Goal: Information Seeking & Learning: Find specific page/section

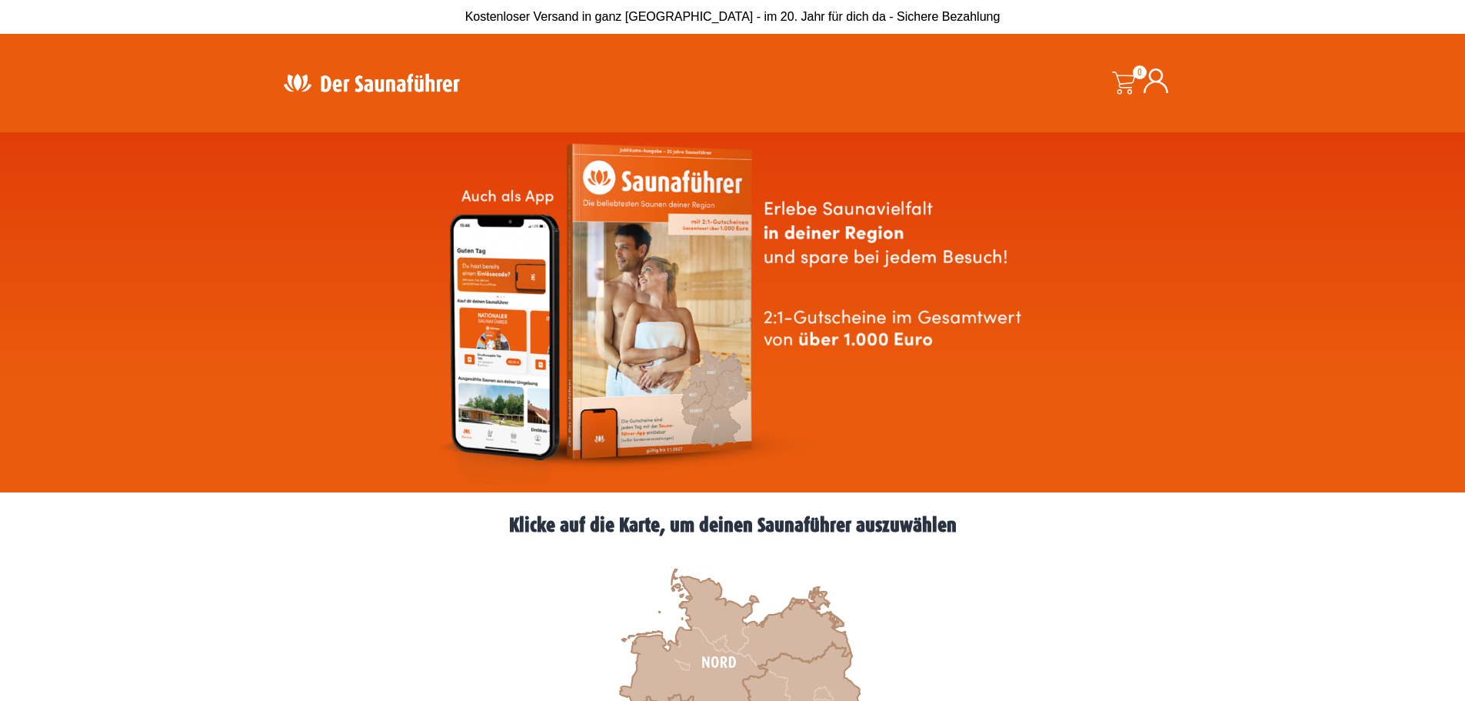
scroll to position [231, 0]
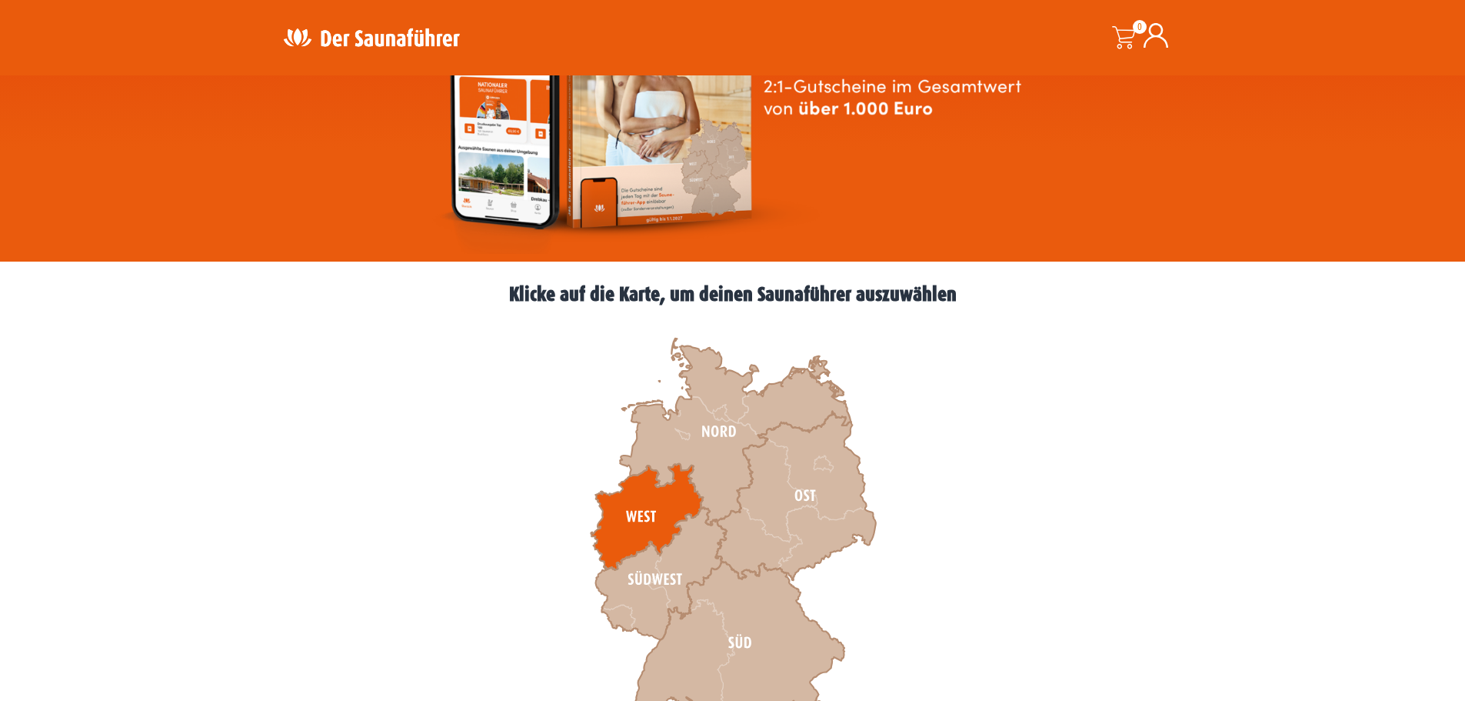
click at [659, 499] on icon at bounding box center [647, 517] width 112 height 106
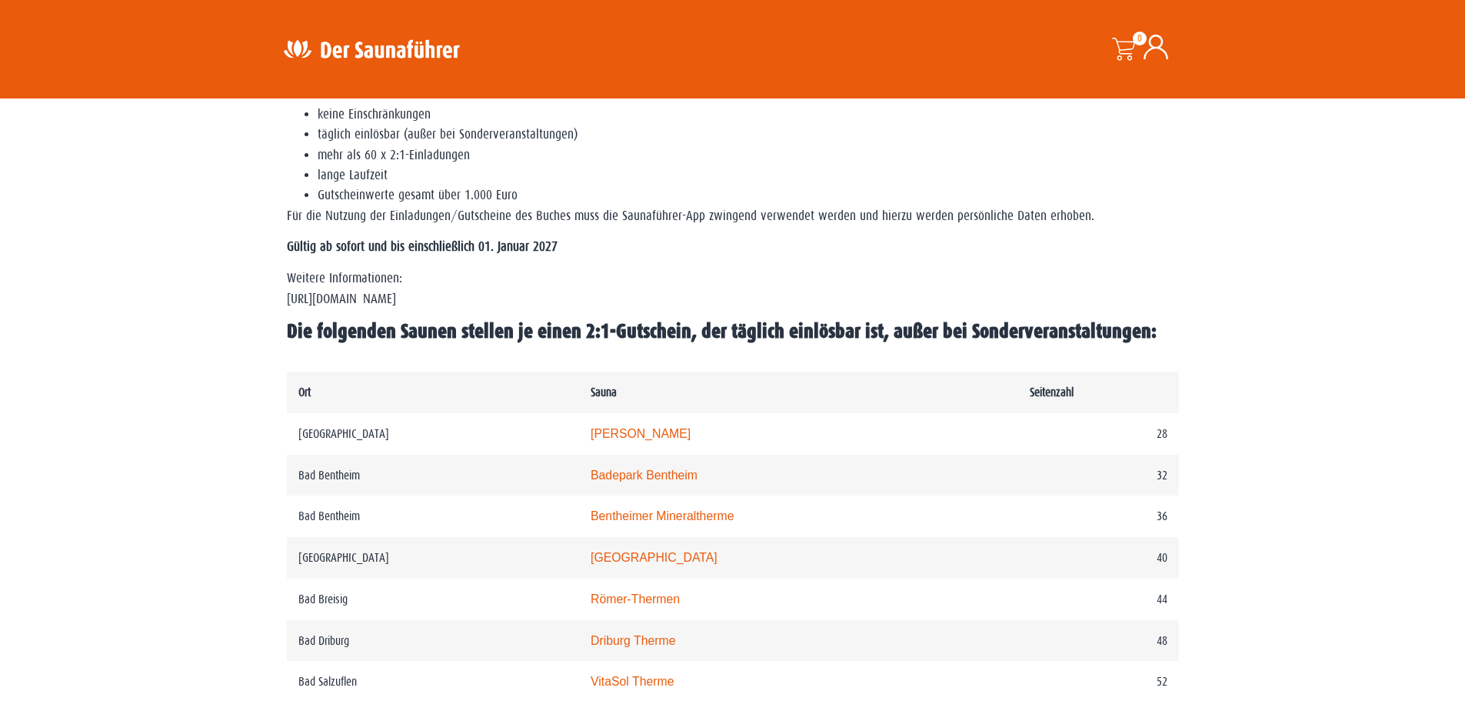
scroll to position [923, 0]
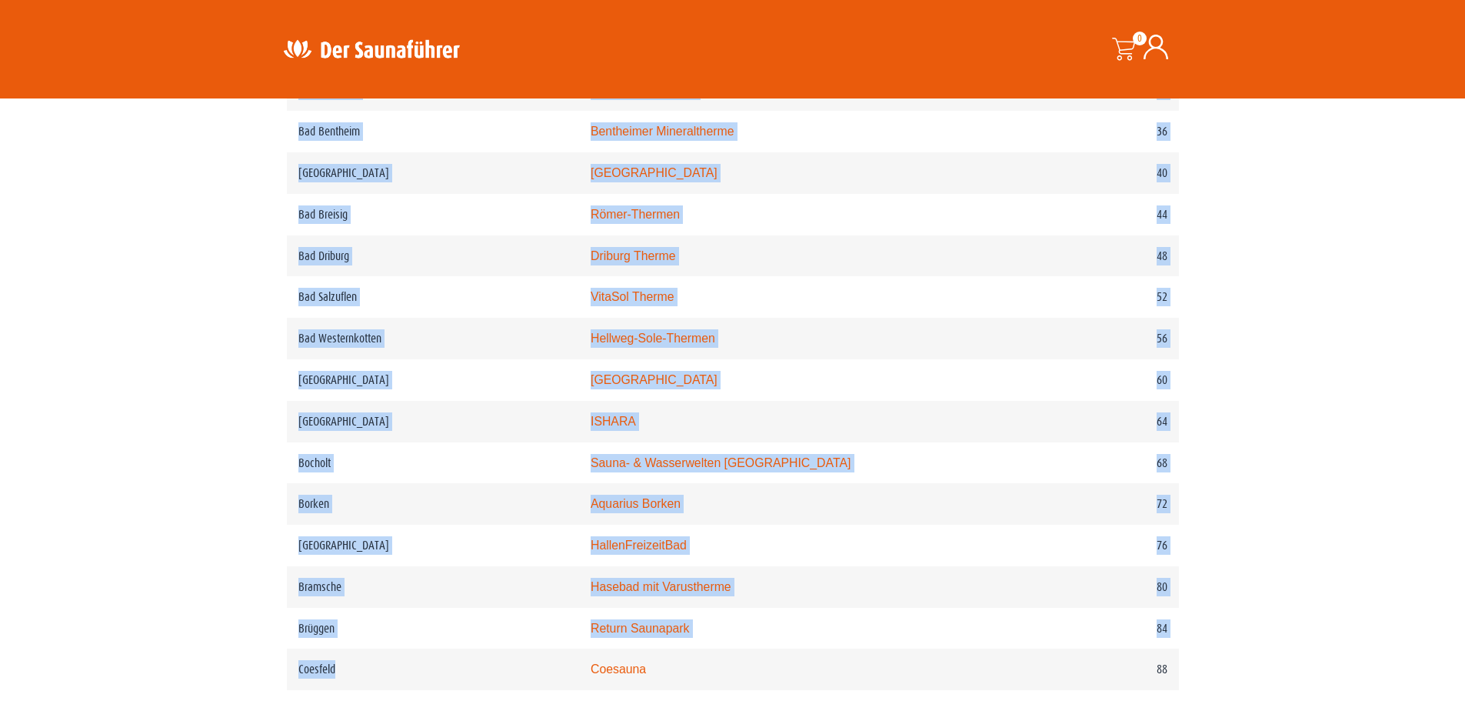
drag, startPoint x: 412, startPoint y: 683, endPoint x: 262, endPoint y: 679, distance: 150.8
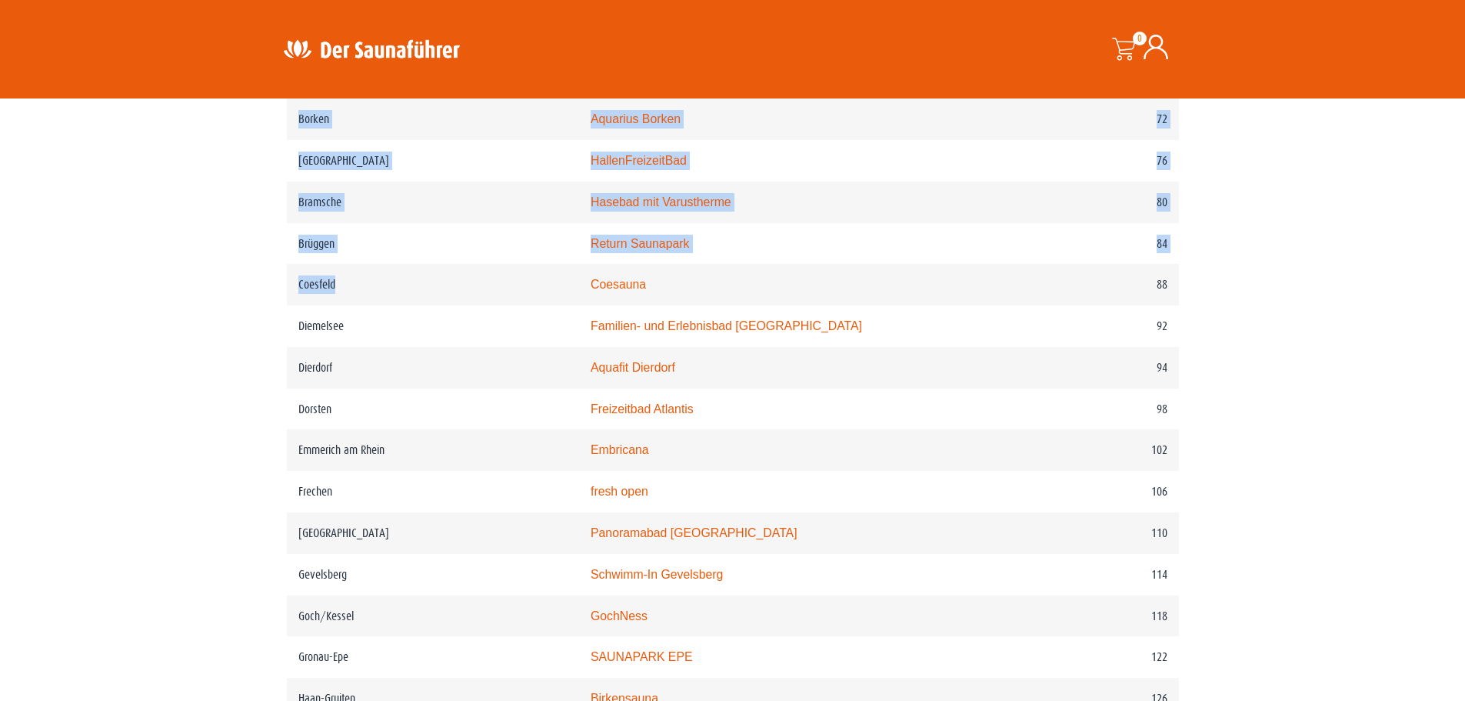
scroll to position [1385, 0]
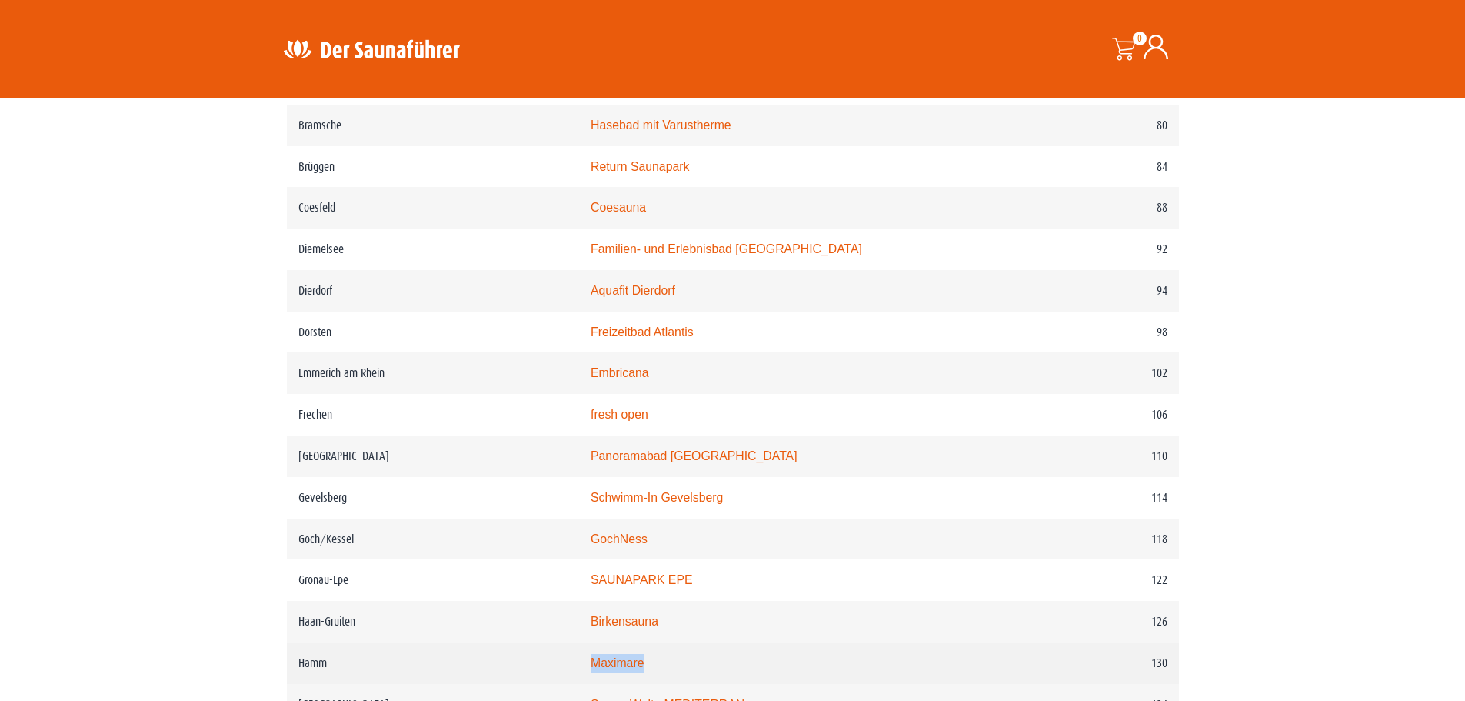
drag, startPoint x: 699, startPoint y: 685, endPoint x: 581, endPoint y: 684, distance: 117.7
click at [581, 684] on tr "Hamm Maximare 130" at bounding box center [733, 663] width 892 height 42
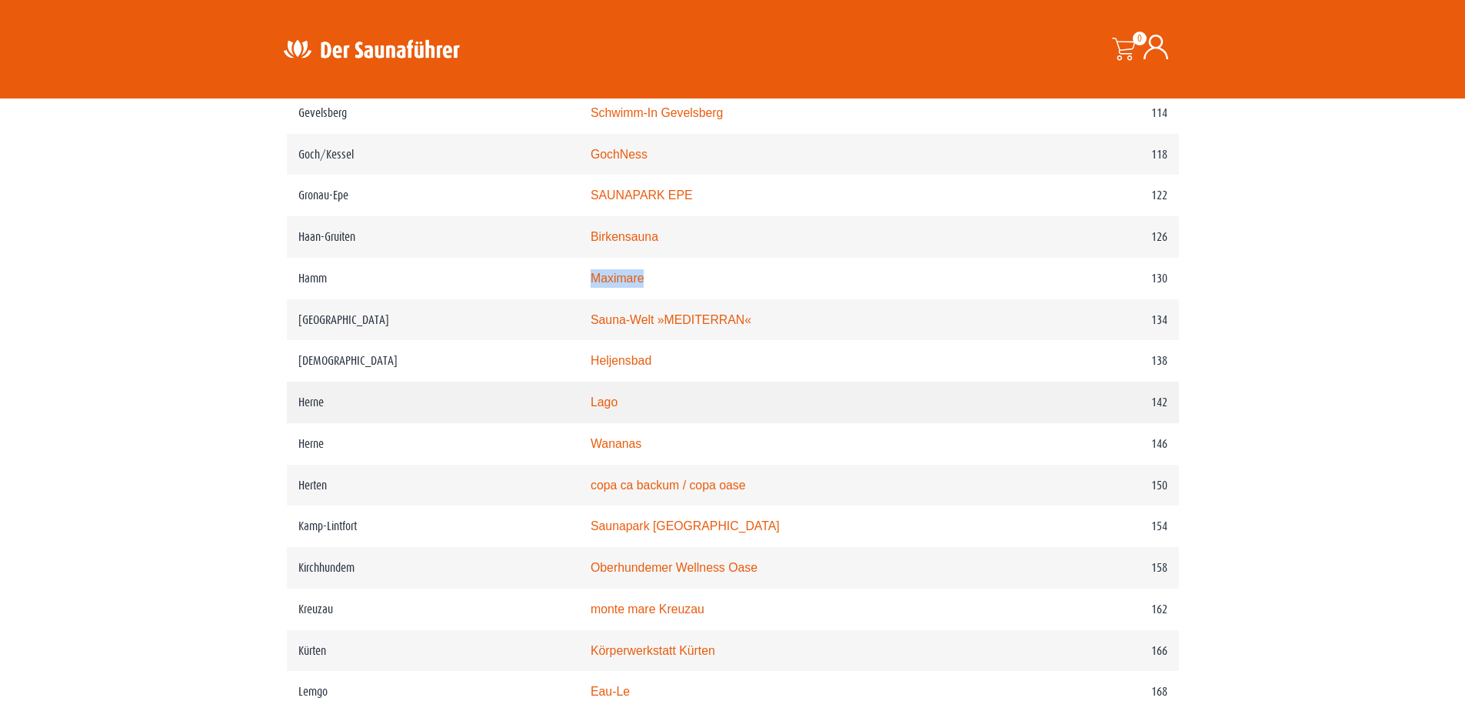
scroll to position [1846, 0]
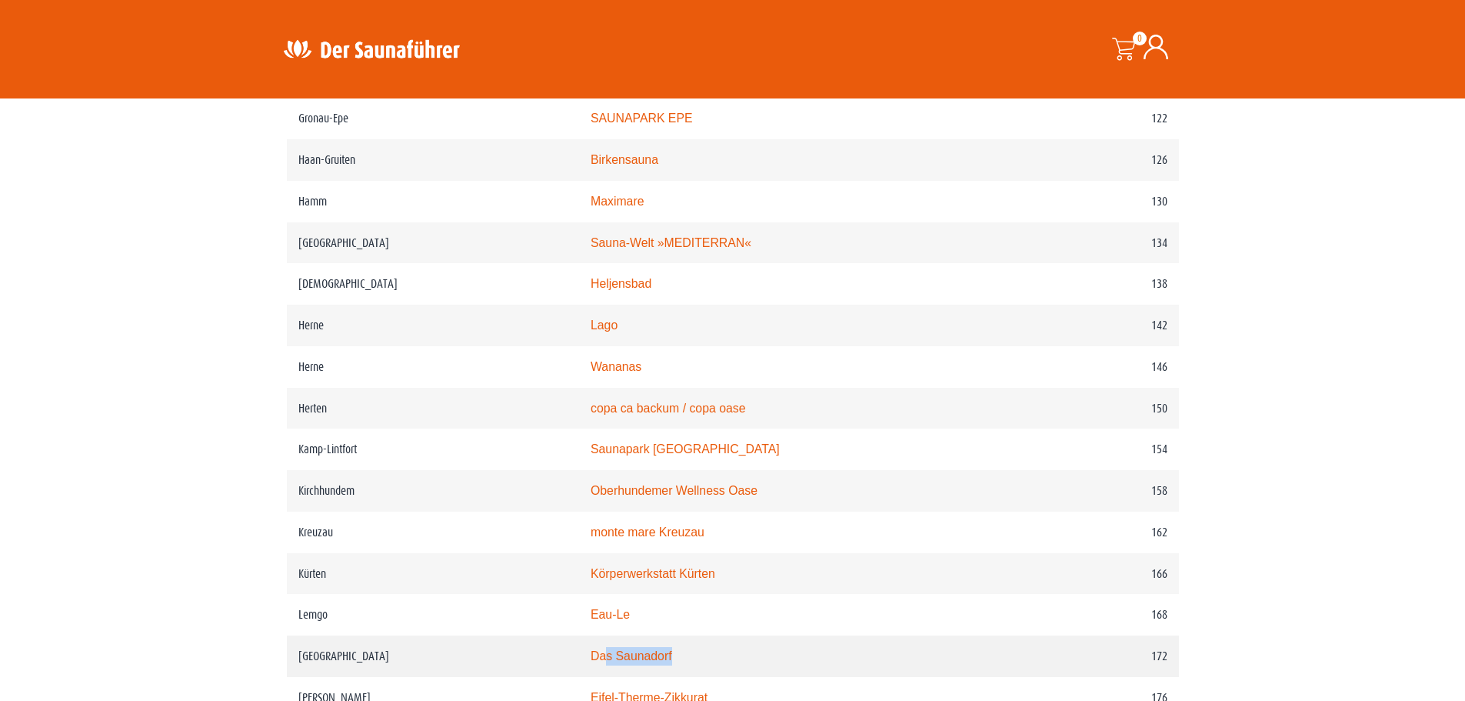
drag, startPoint x: 708, startPoint y: 682, endPoint x: 626, endPoint y: 685, distance: 81.6
click at [626, 677] on td "Das Saunadorf" at bounding box center [798, 656] width 439 height 42
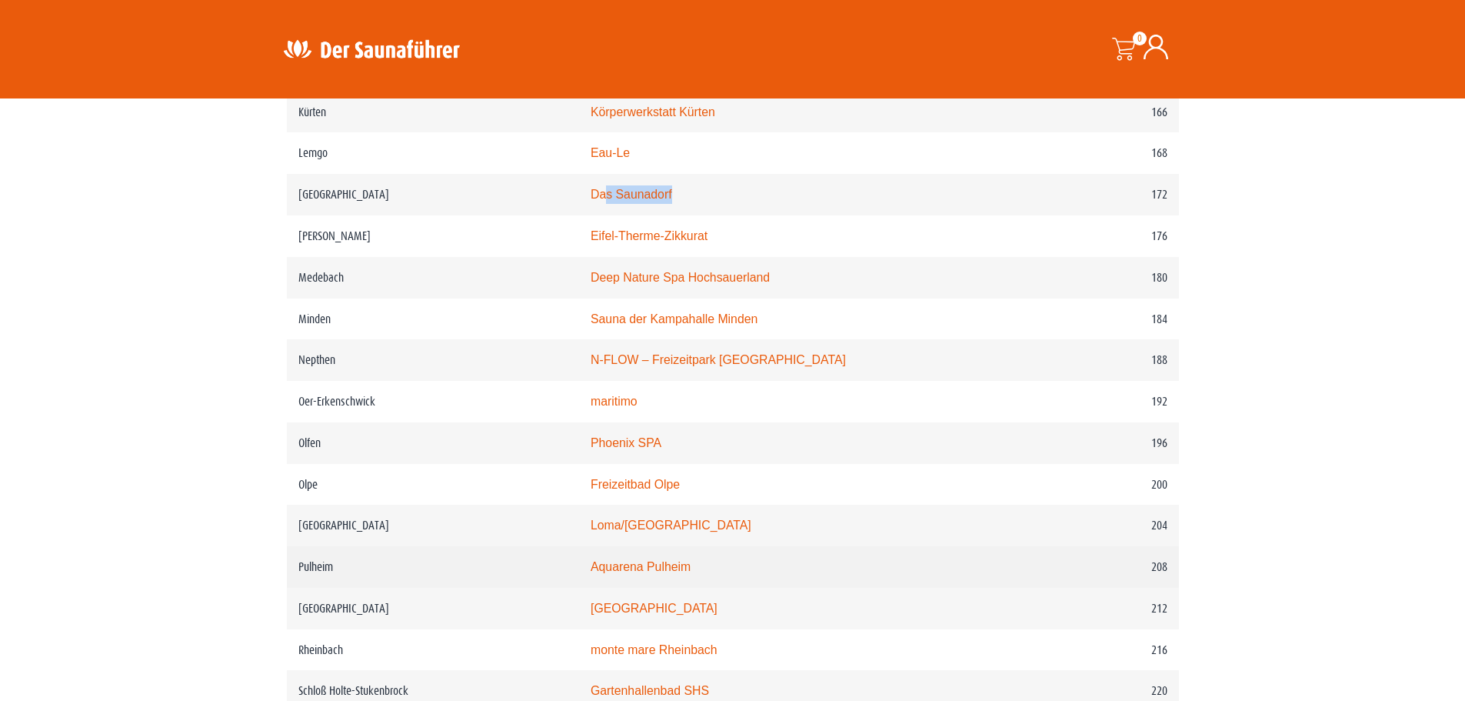
scroll to position [2385, 0]
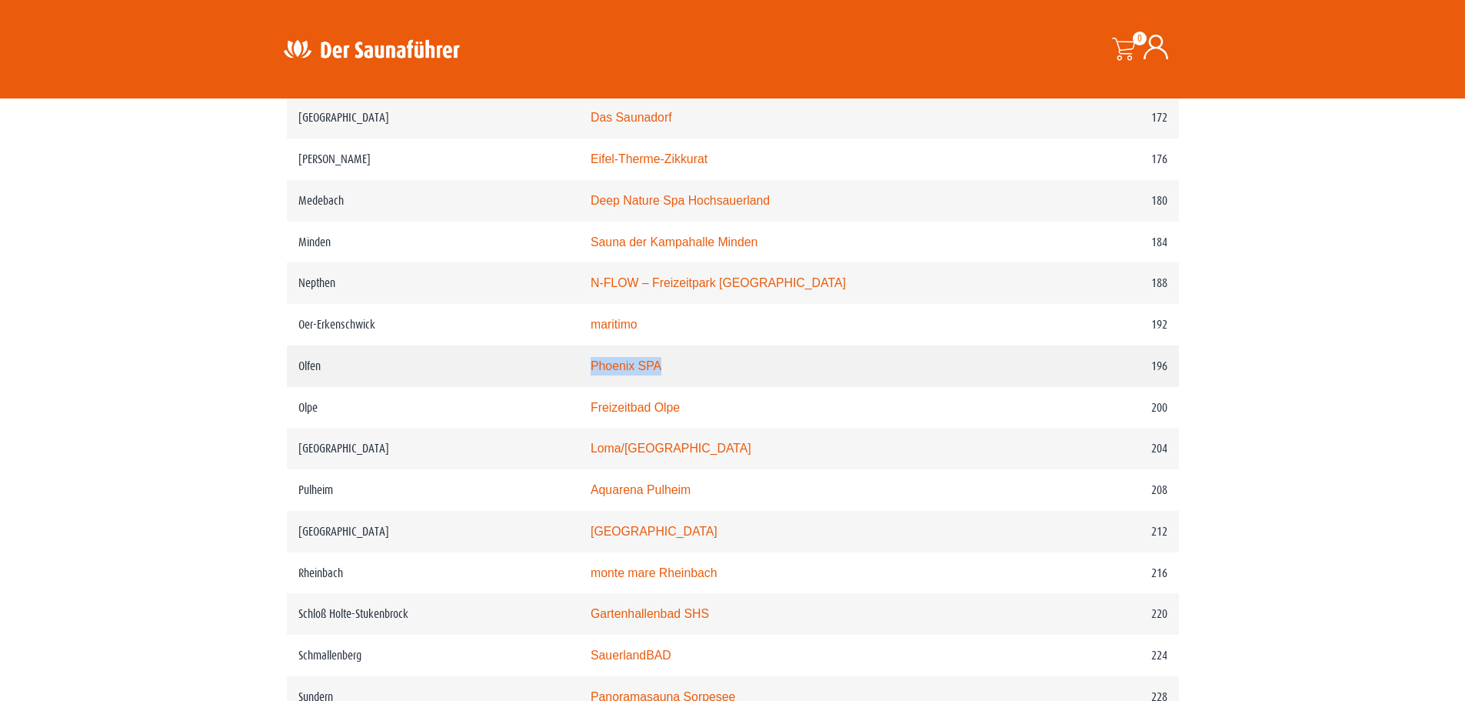
drag, startPoint x: 688, startPoint y: 398, endPoint x: 615, endPoint y: 400, distance: 72.3
click at [615, 387] on td "Phoenix SPA" at bounding box center [798, 366] width 439 height 42
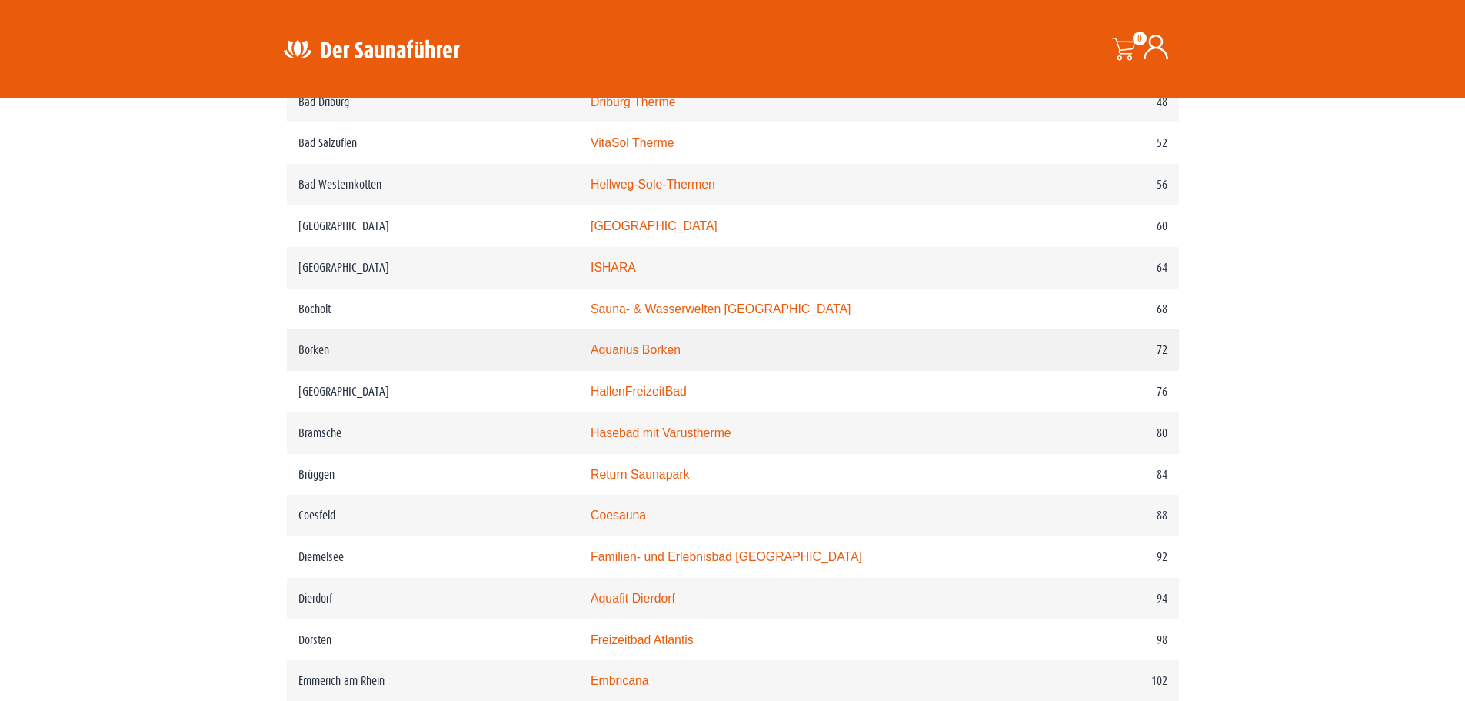
scroll to position [1154, 0]
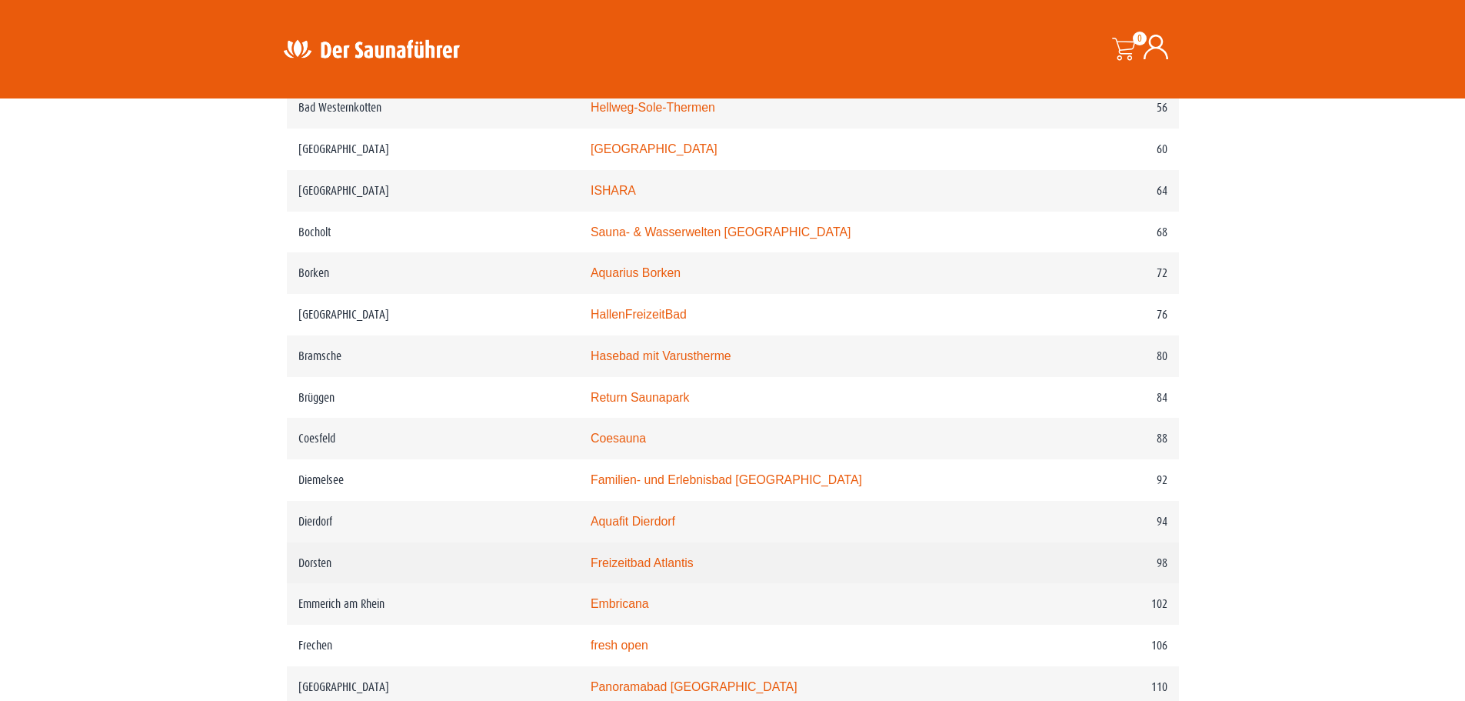
click at [694, 569] on link "Freizeitbad Atlantis" at bounding box center [642, 562] width 103 height 13
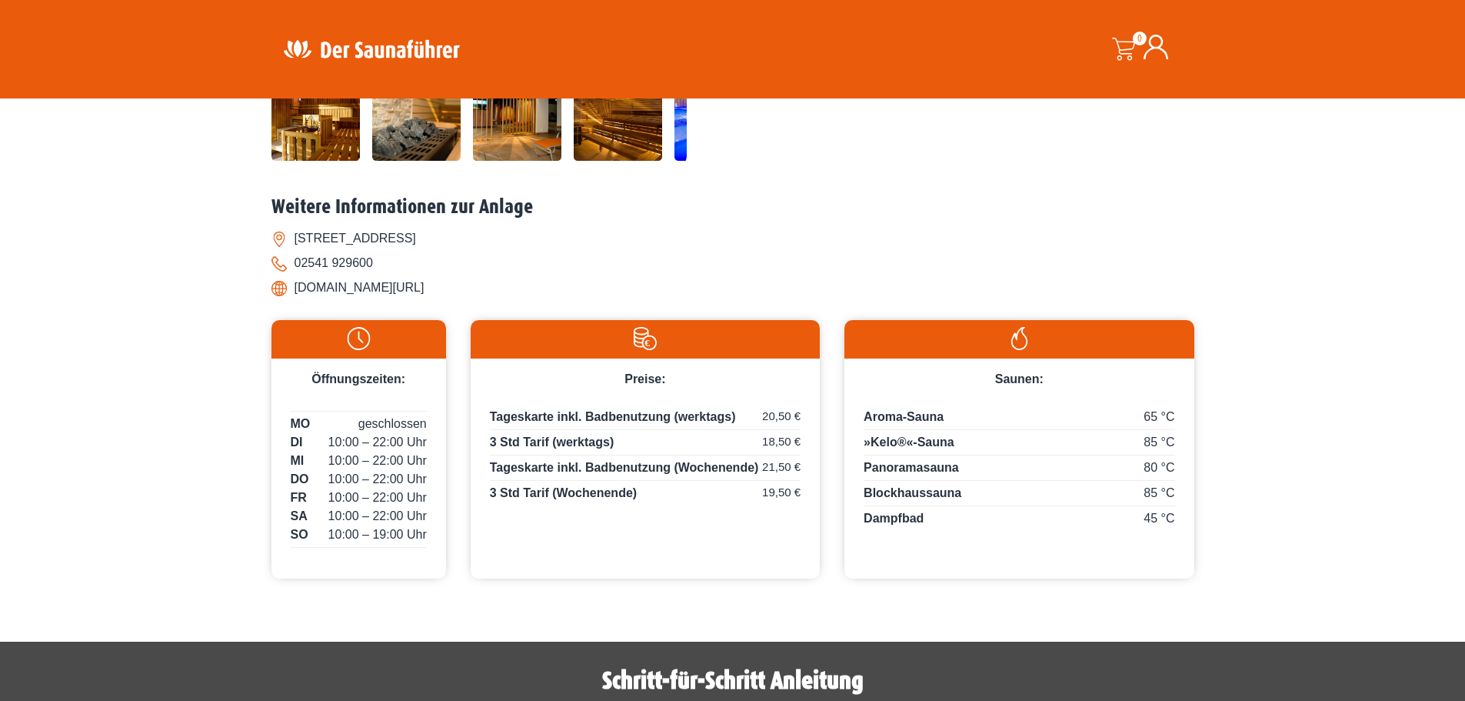
scroll to position [615, 0]
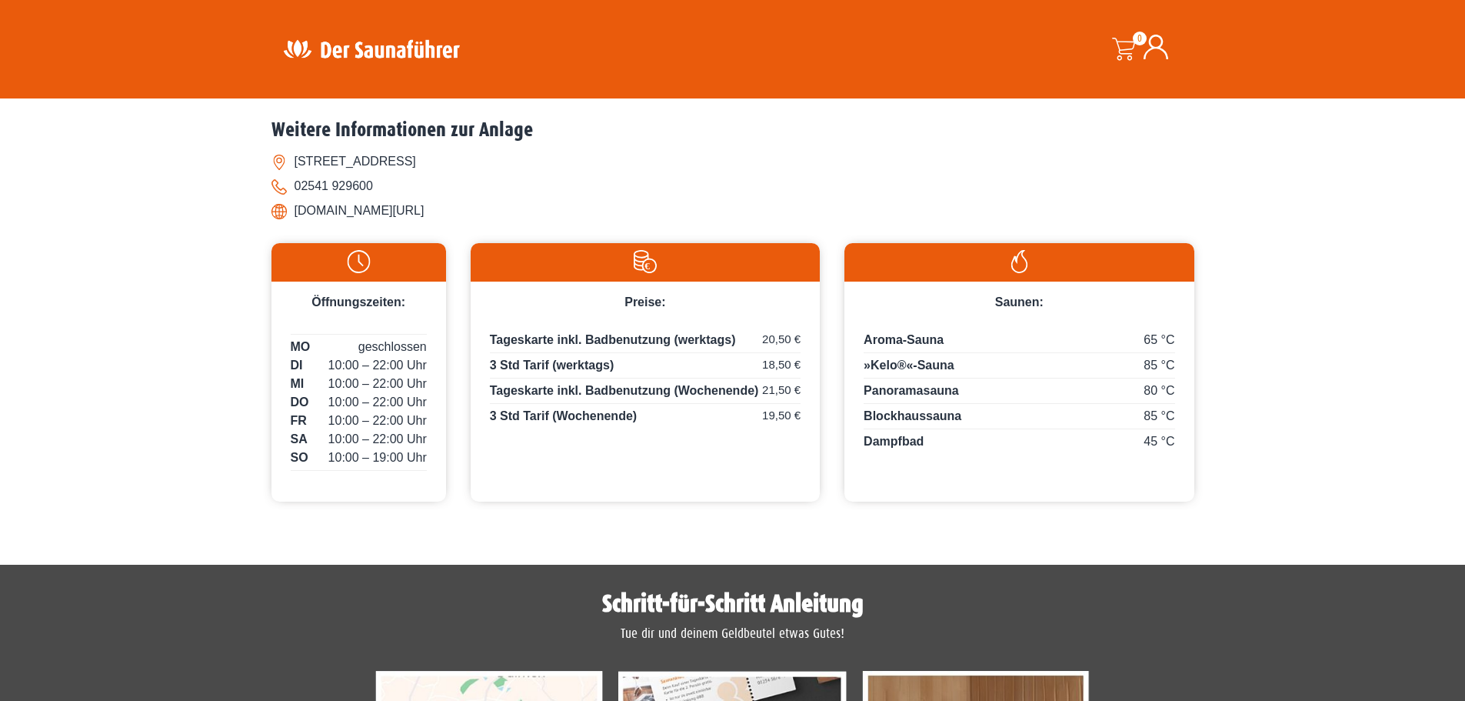
click at [405, 208] on li "www.coebad.de/coebad/sauna" at bounding box center [733, 210] width 923 height 25
drag, startPoint x: 510, startPoint y: 209, endPoint x: 295, endPoint y: 205, distance: 215.4
click at [295, 205] on li "www.coebad.de/coebad/sauna" at bounding box center [733, 210] width 923 height 25
copy li "www.coebad.de/coebad/sauna"
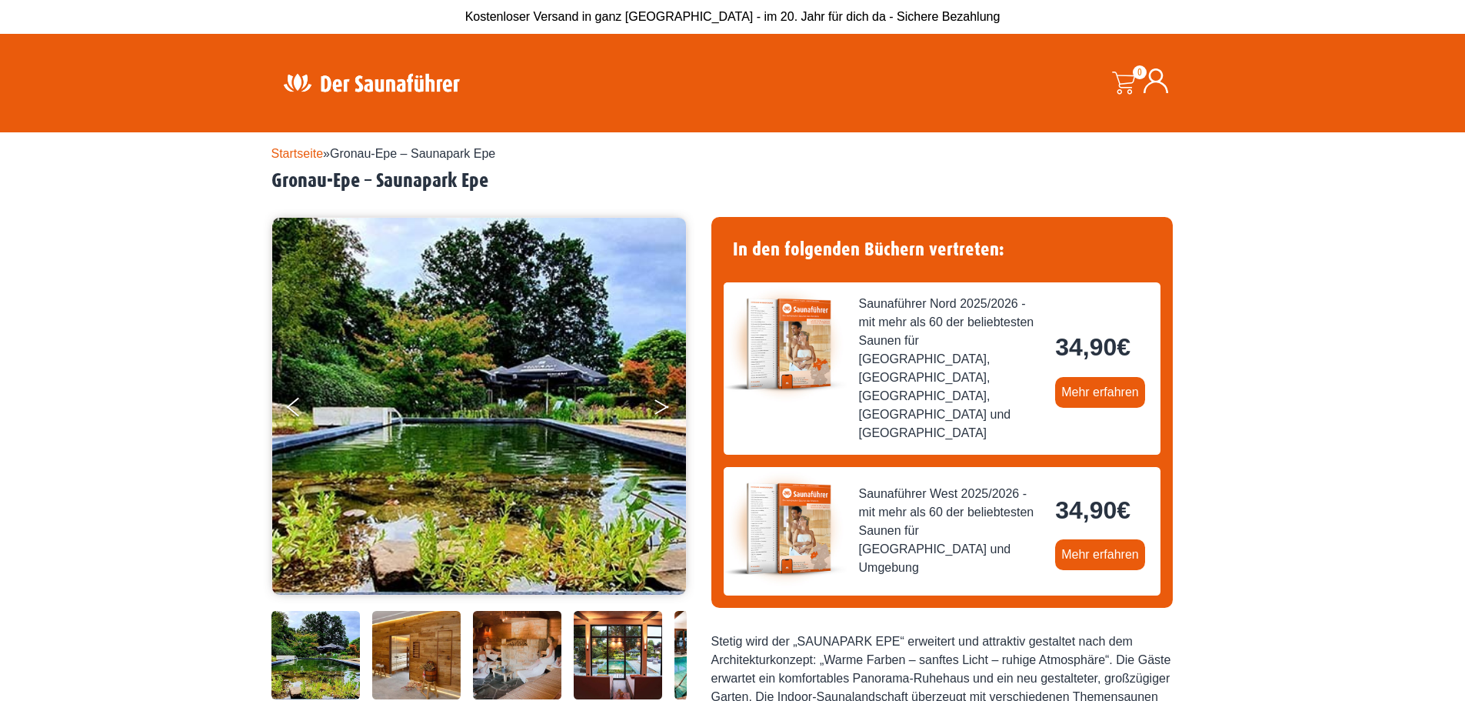
click at [662, 412] on button "Next" at bounding box center [672, 410] width 38 height 38
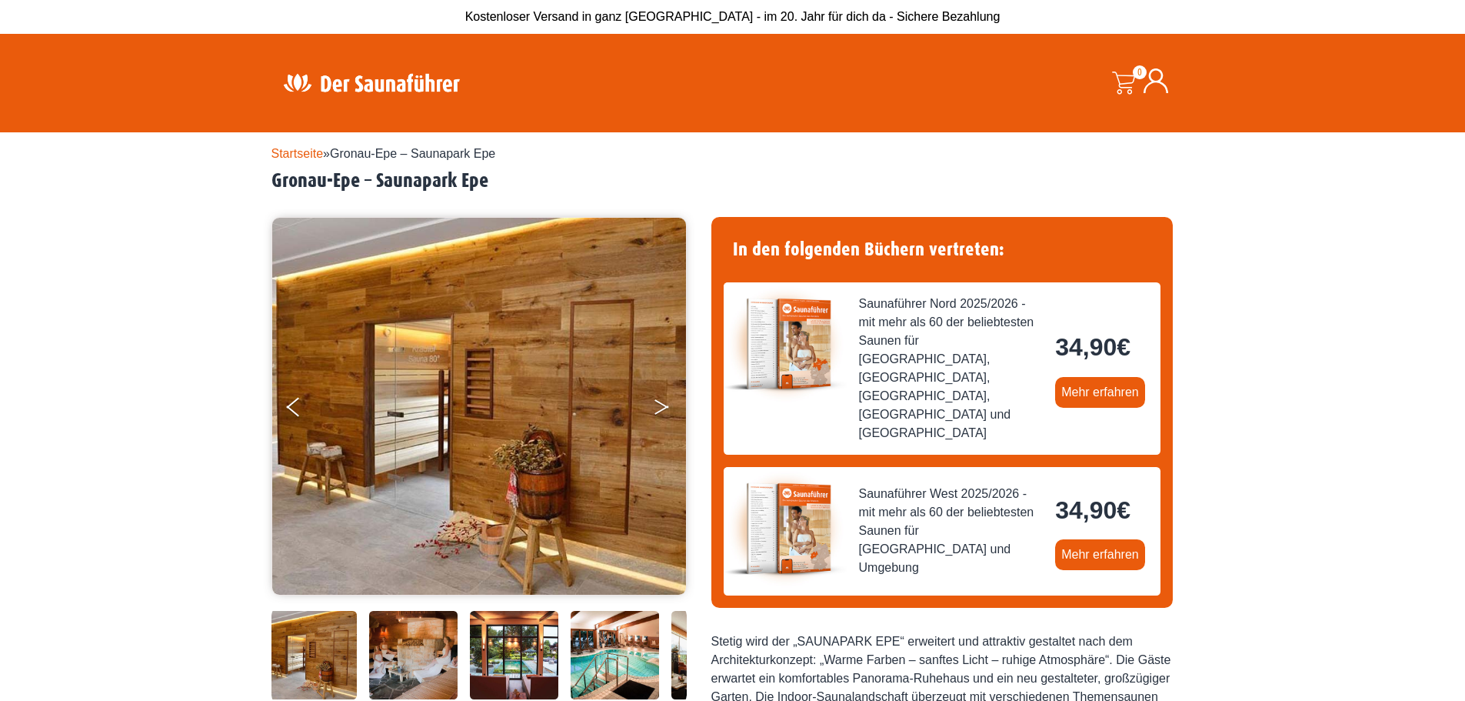
click at [662, 412] on button "Next" at bounding box center [672, 410] width 38 height 38
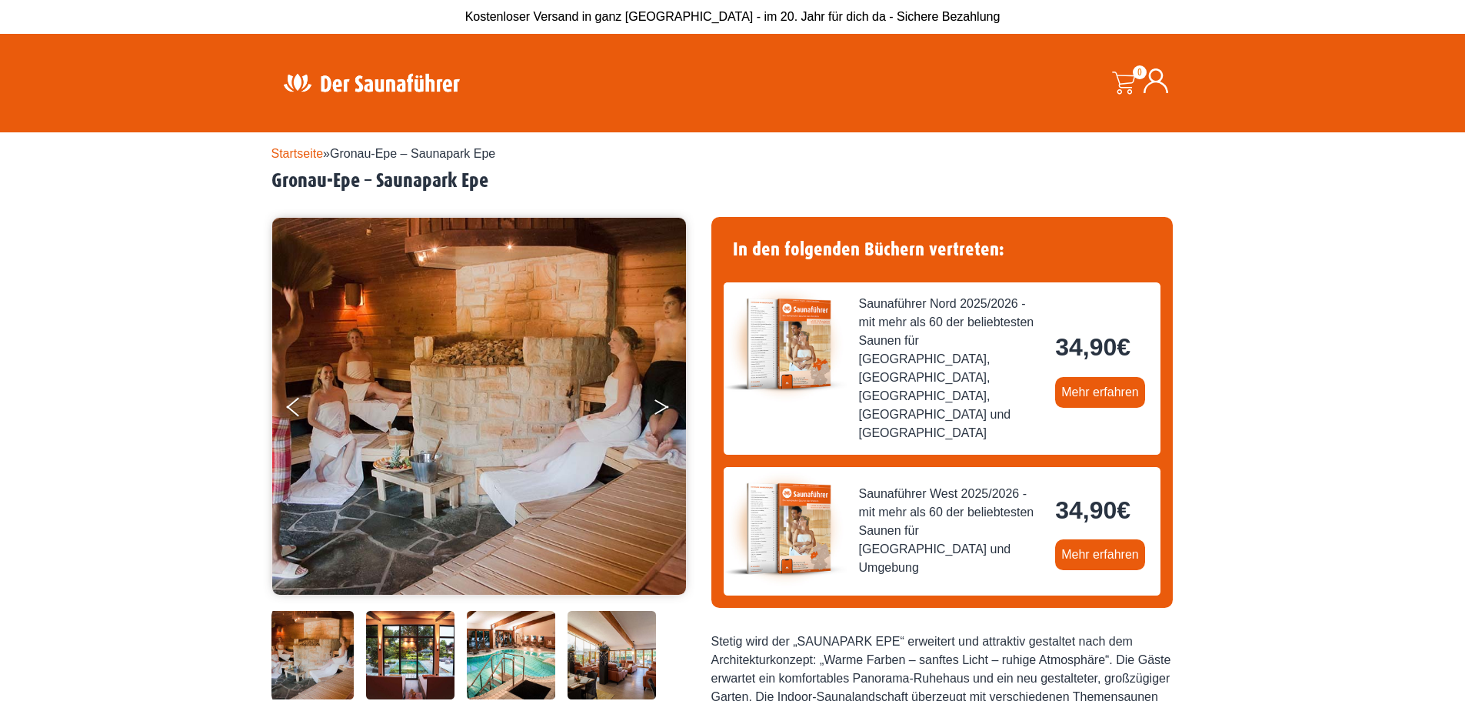
click at [662, 412] on button "Next" at bounding box center [672, 410] width 38 height 38
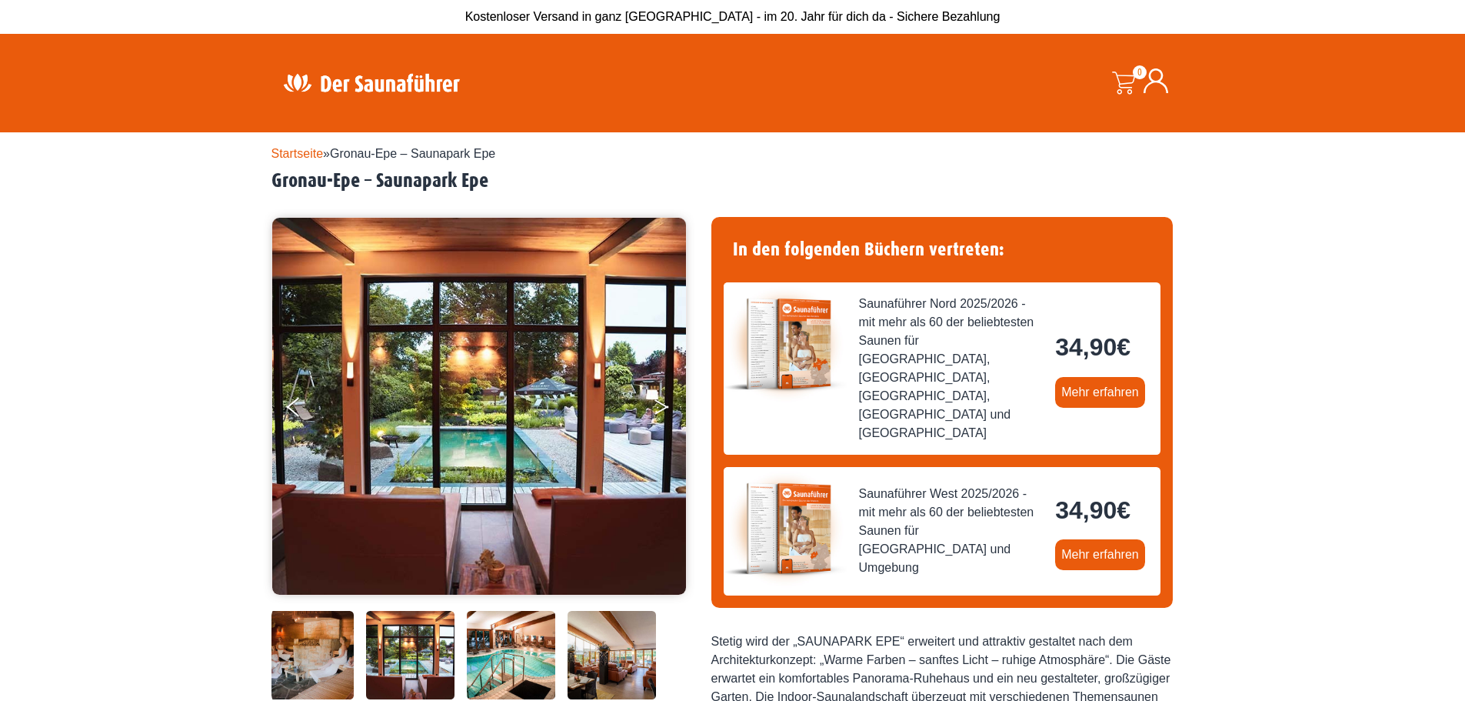
click at [661, 412] on button "Next" at bounding box center [672, 410] width 38 height 38
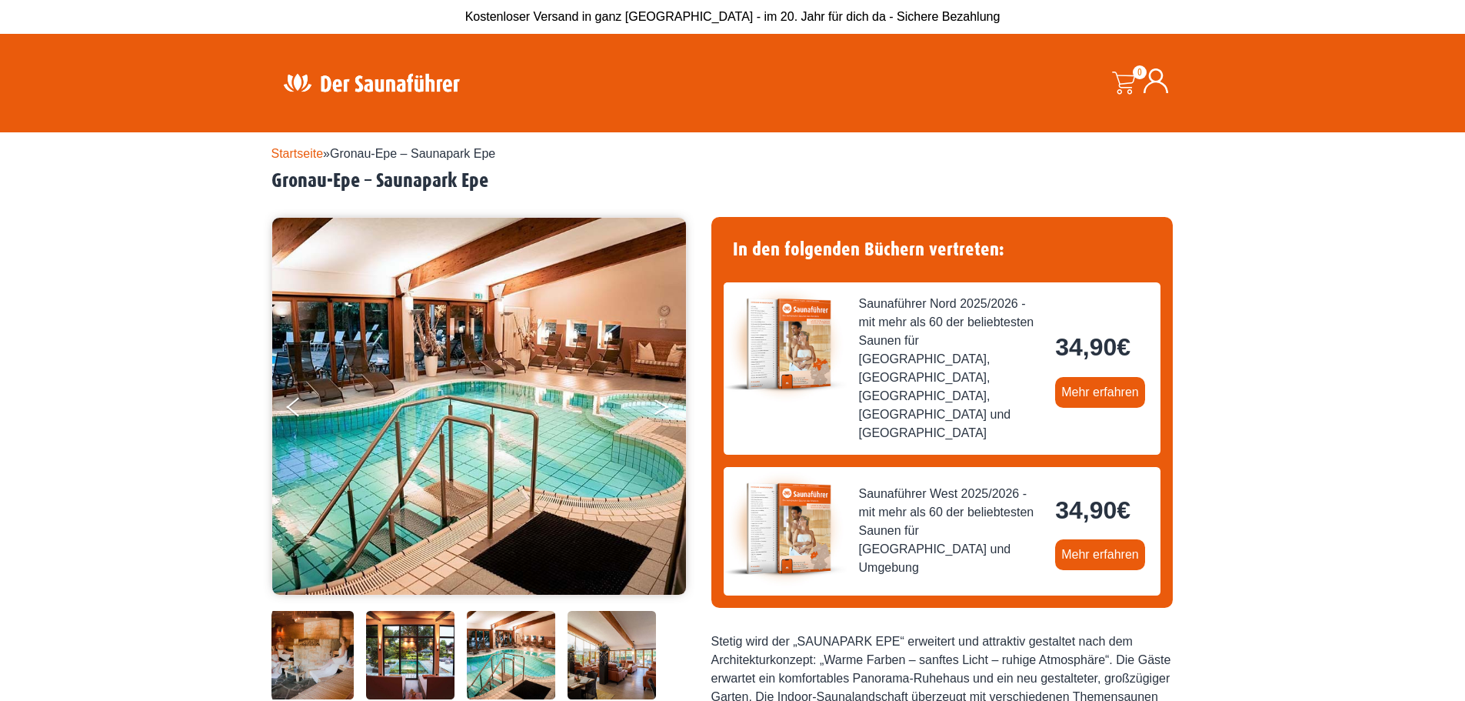
click at [661, 412] on button "Next" at bounding box center [672, 410] width 38 height 38
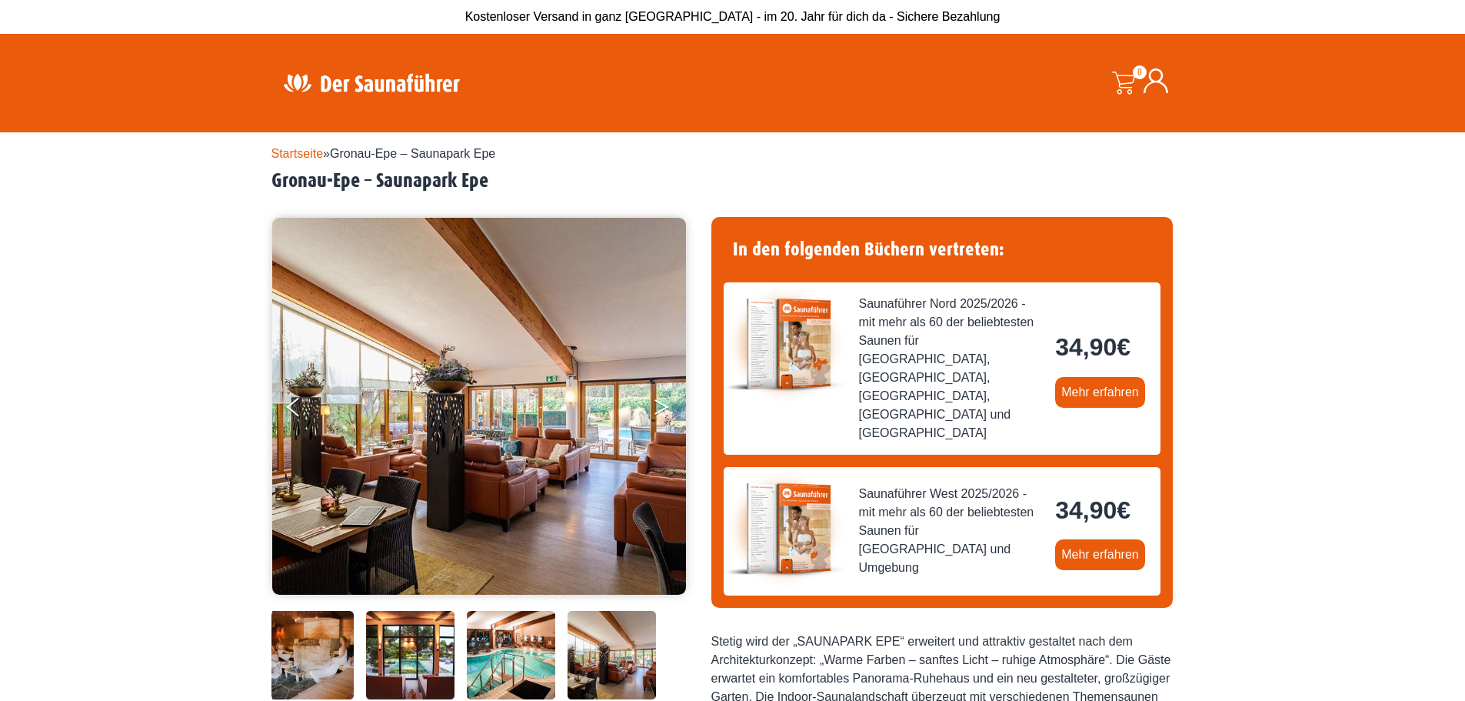
click at [660, 412] on icon "Next" at bounding box center [662, 409] width 14 height 9
click at [661, 403] on icon "Next" at bounding box center [662, 403] width 14 height 9
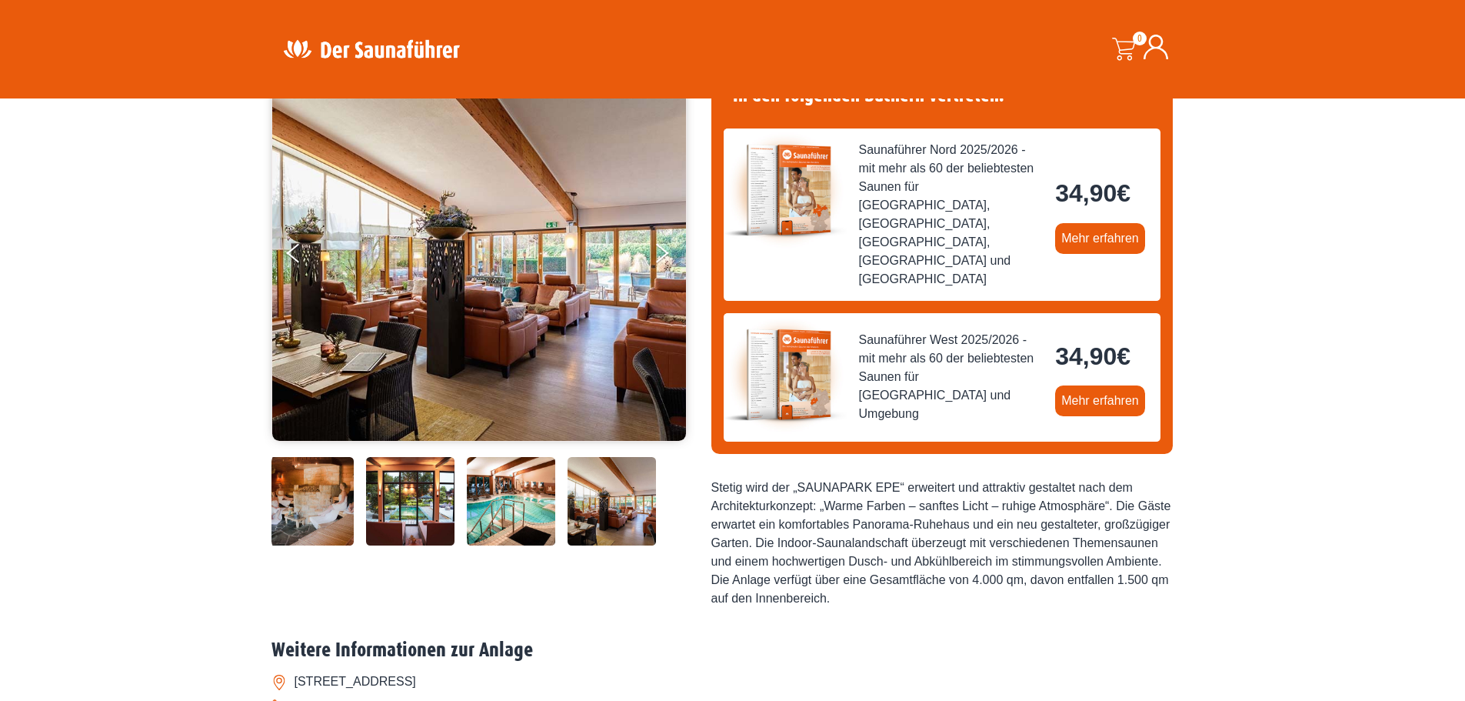
scroll to position [231, 0]
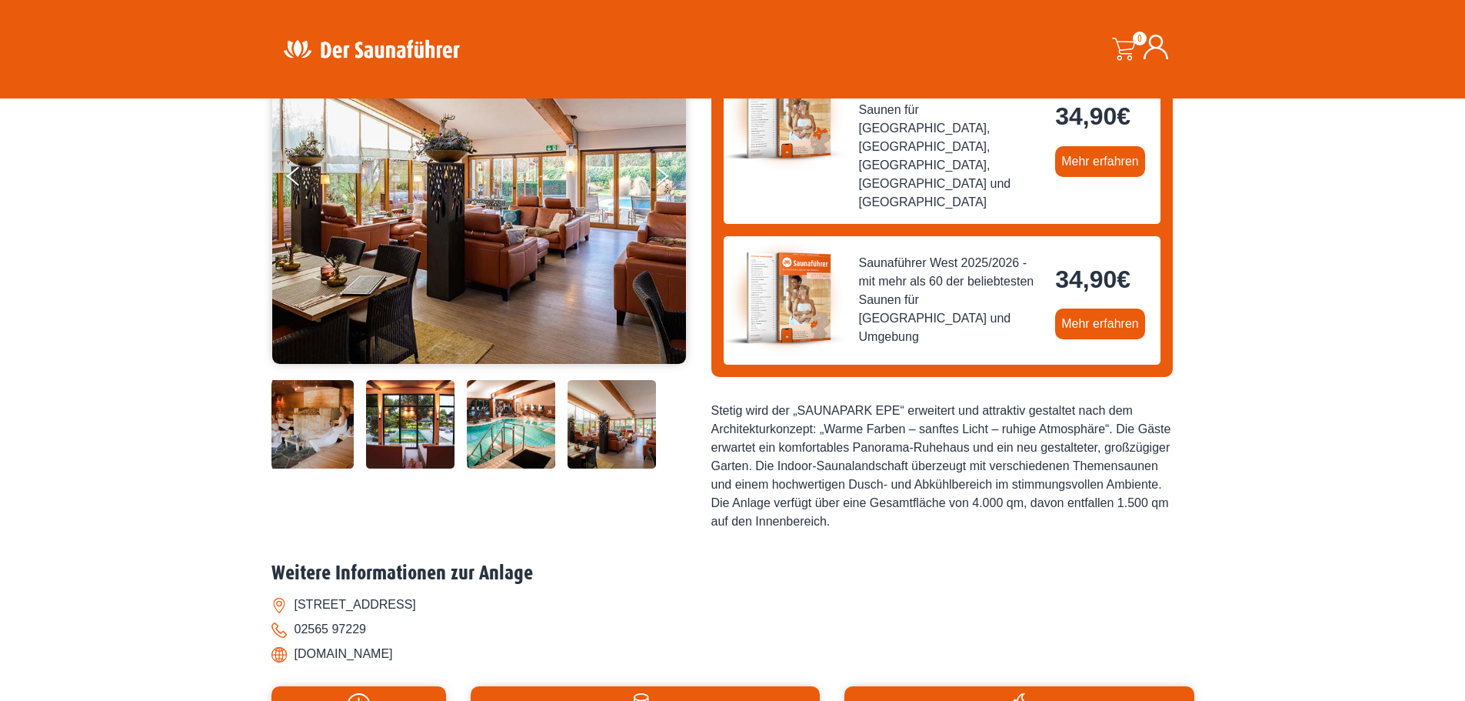
drag, startPoint x: 435, startPoint y: 620, endPoint x: 298, endPoint y: 619, distance: 136.9
click at [298, 642] on li "www.saunapark-epe.de" at bounding box center [733, 654] width 923 height 25
copy li "www.saunapark-epe.de"
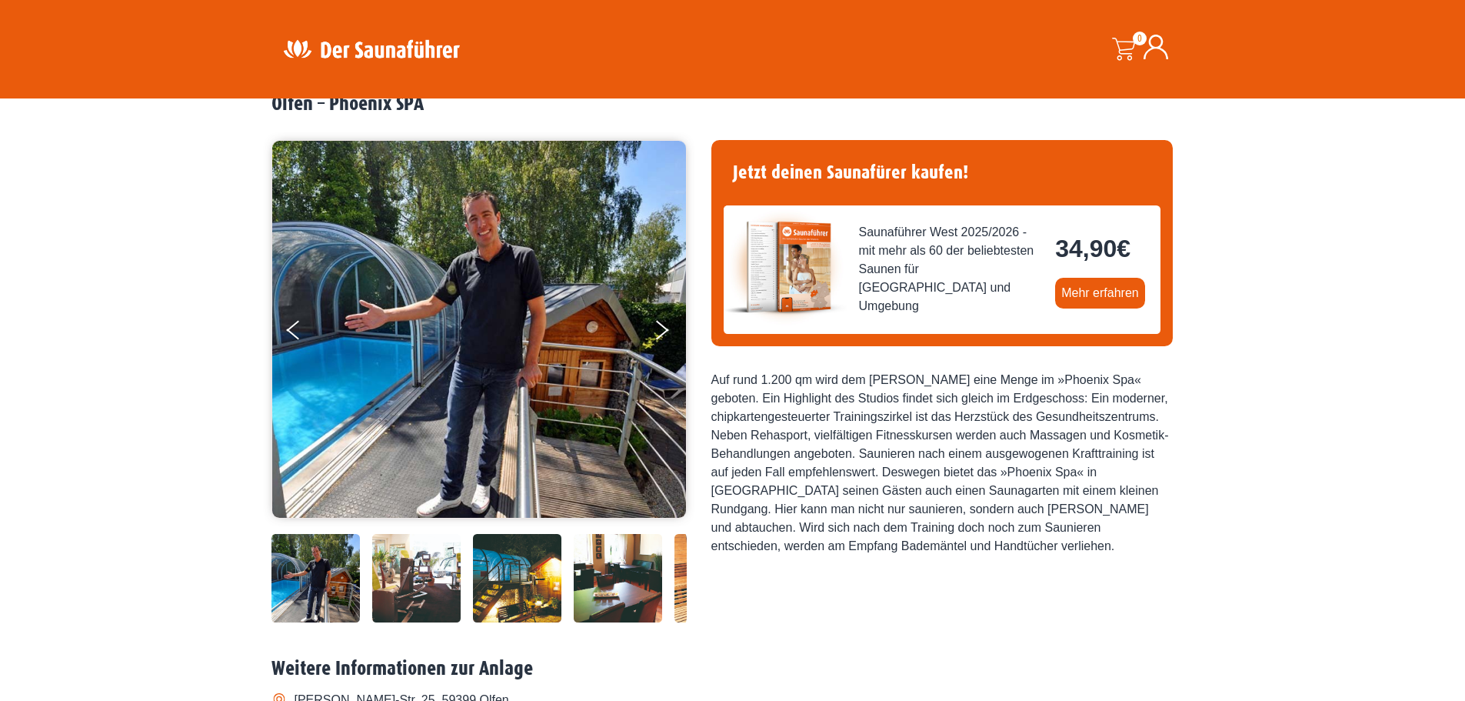
scroll to position [154, 0]
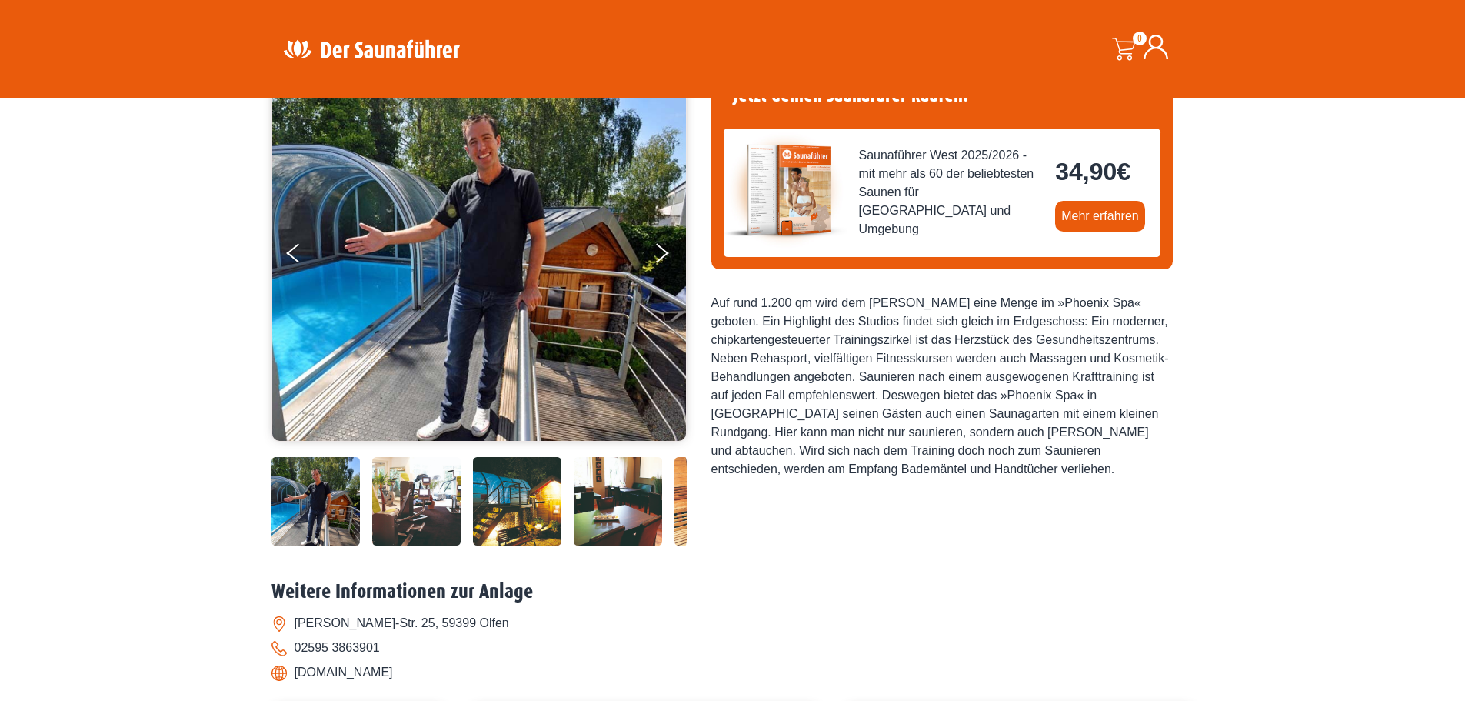
drag, startPoint x: 418, startPoint y: 672, endPoint x: 295, endPoint y: 671, distance: 123.9
click at [295, 671] on li "[DOMAIN_NAME]" at bounding box center [733, 672] width 923 height 25
copy li "[DOMAIN_NAME]"
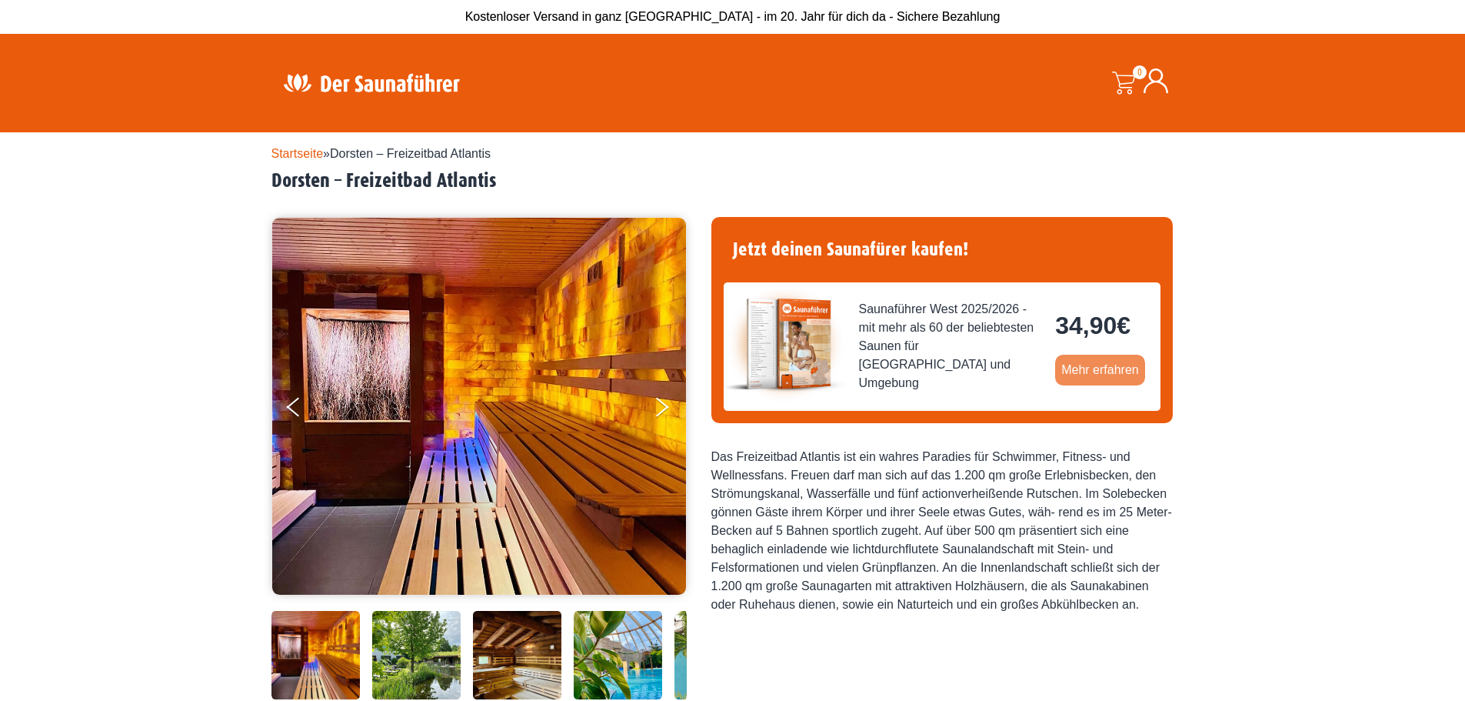
click at [1098, 368] on link "Mehr erfahren" at bounding box center [1100, 370] width 90 height 31
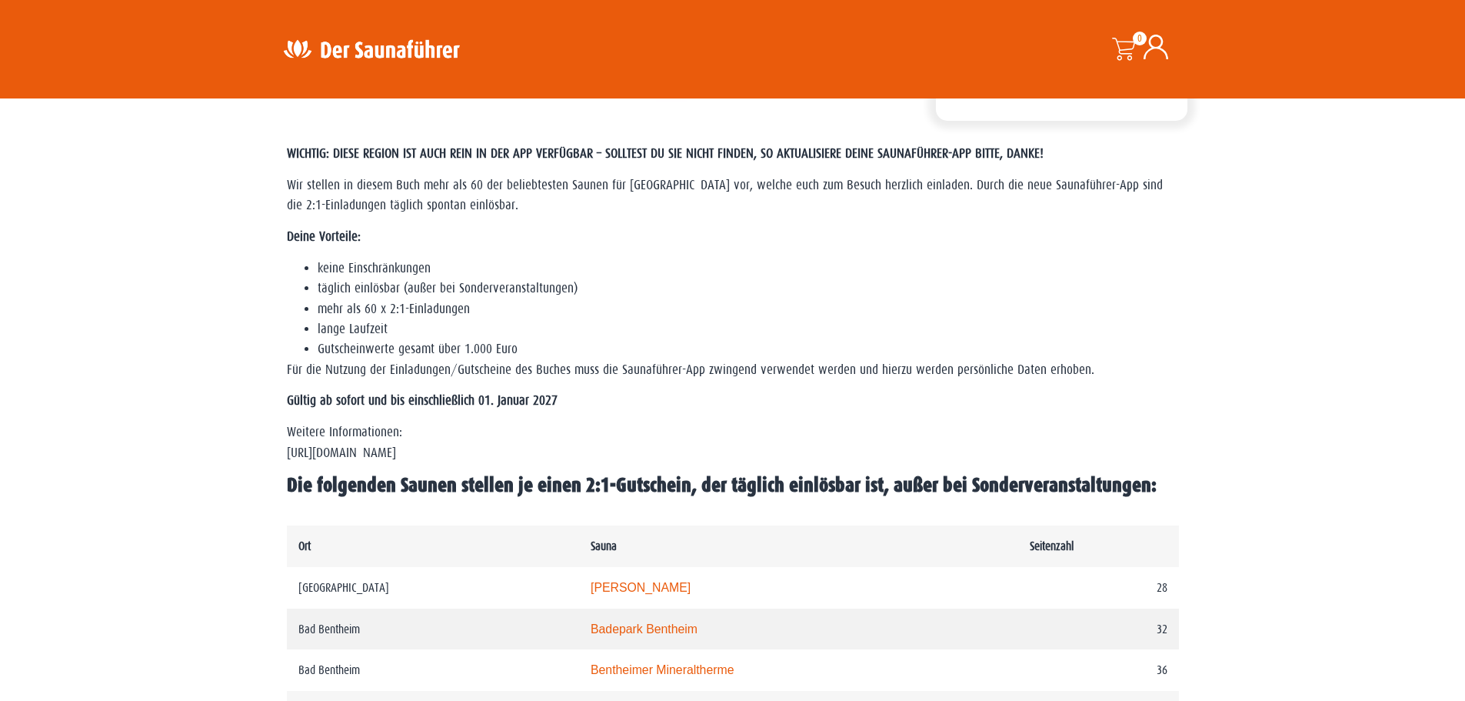
scroll to position [539, 0]
